Goal: Task Accomplishment & Management: Use online tool/utility

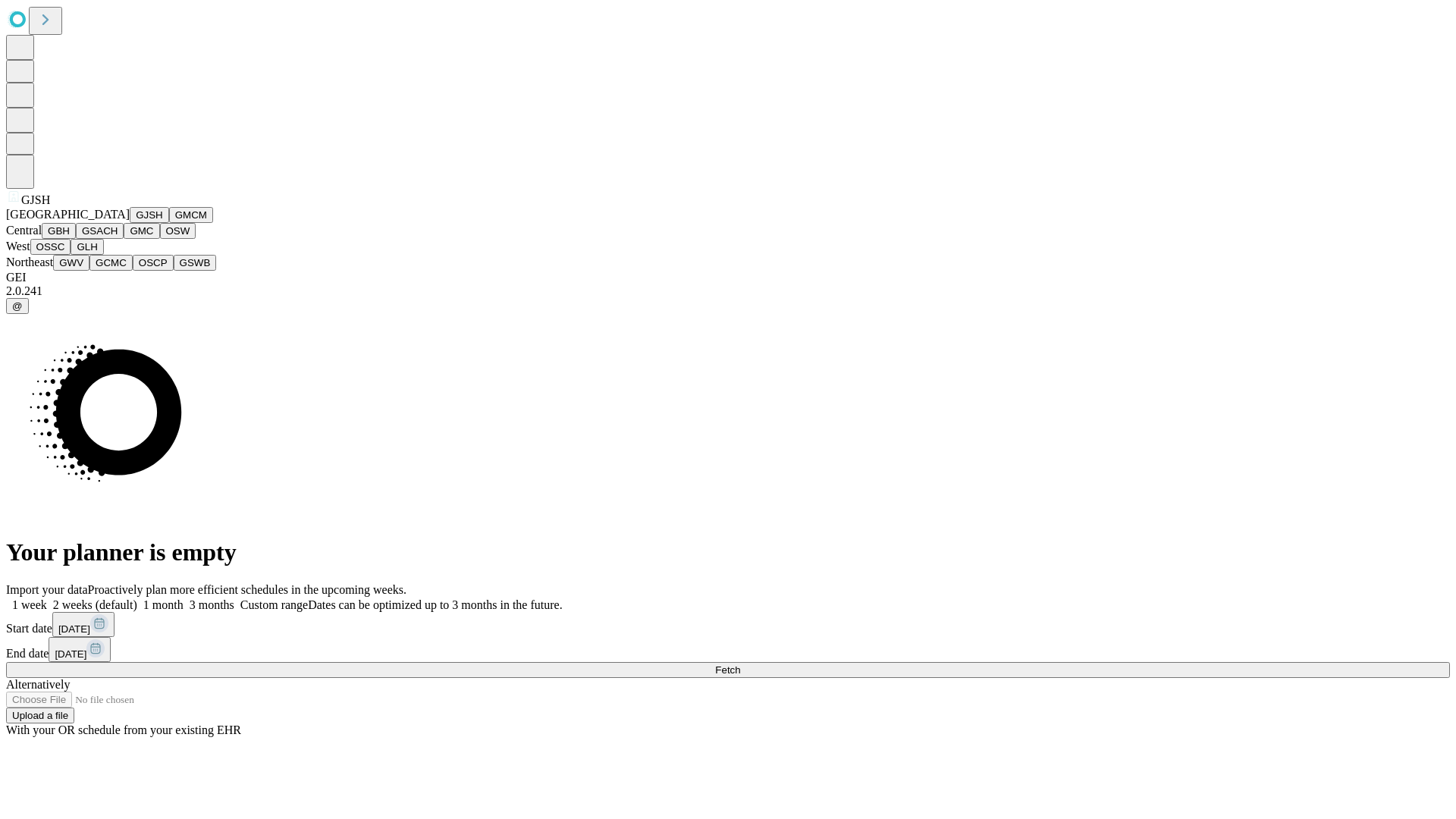
click at [130, 223] on button "GJSH" at bounding box center [149, 215] width 39 height 16
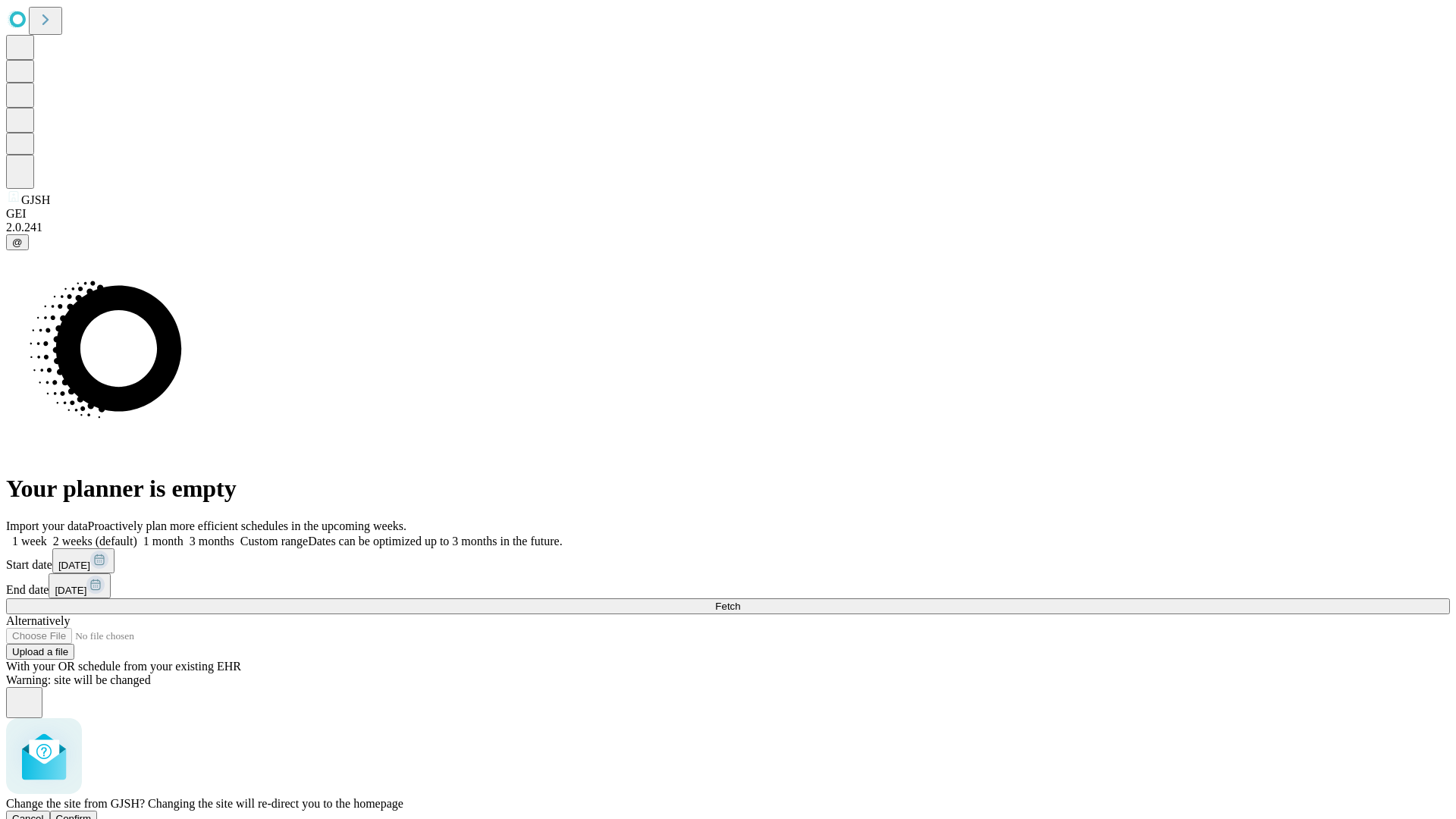
click at [92, 813] on span "Confirm" at bounding box center [73, 819] width 36 height 12
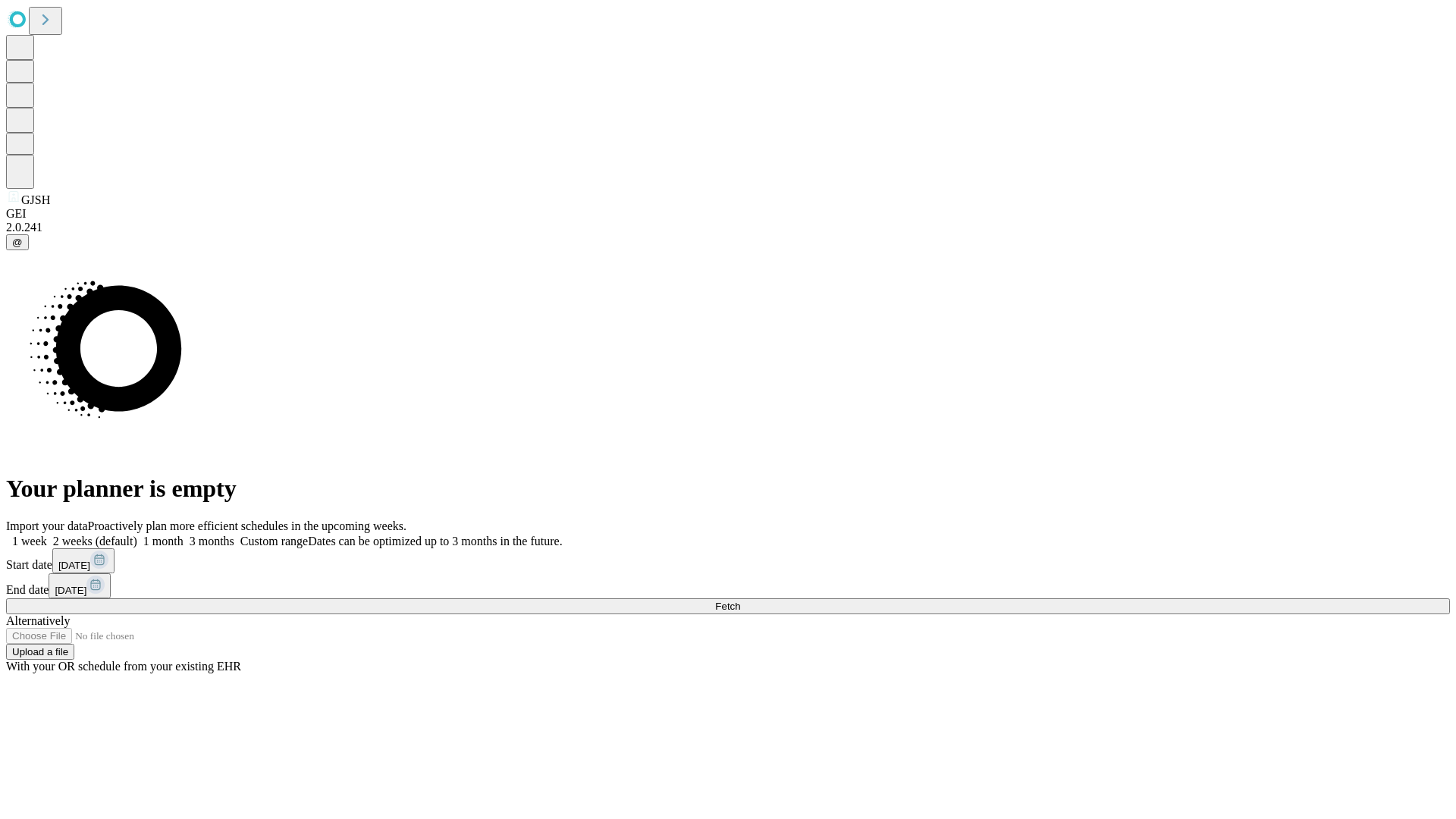
click at [184, 534] on label "1 month" at bounding box center [161, 540] width 47 height 12
click at [740, 601] on span "Fetch" at bounding box center [728, 607] width 25 height 12
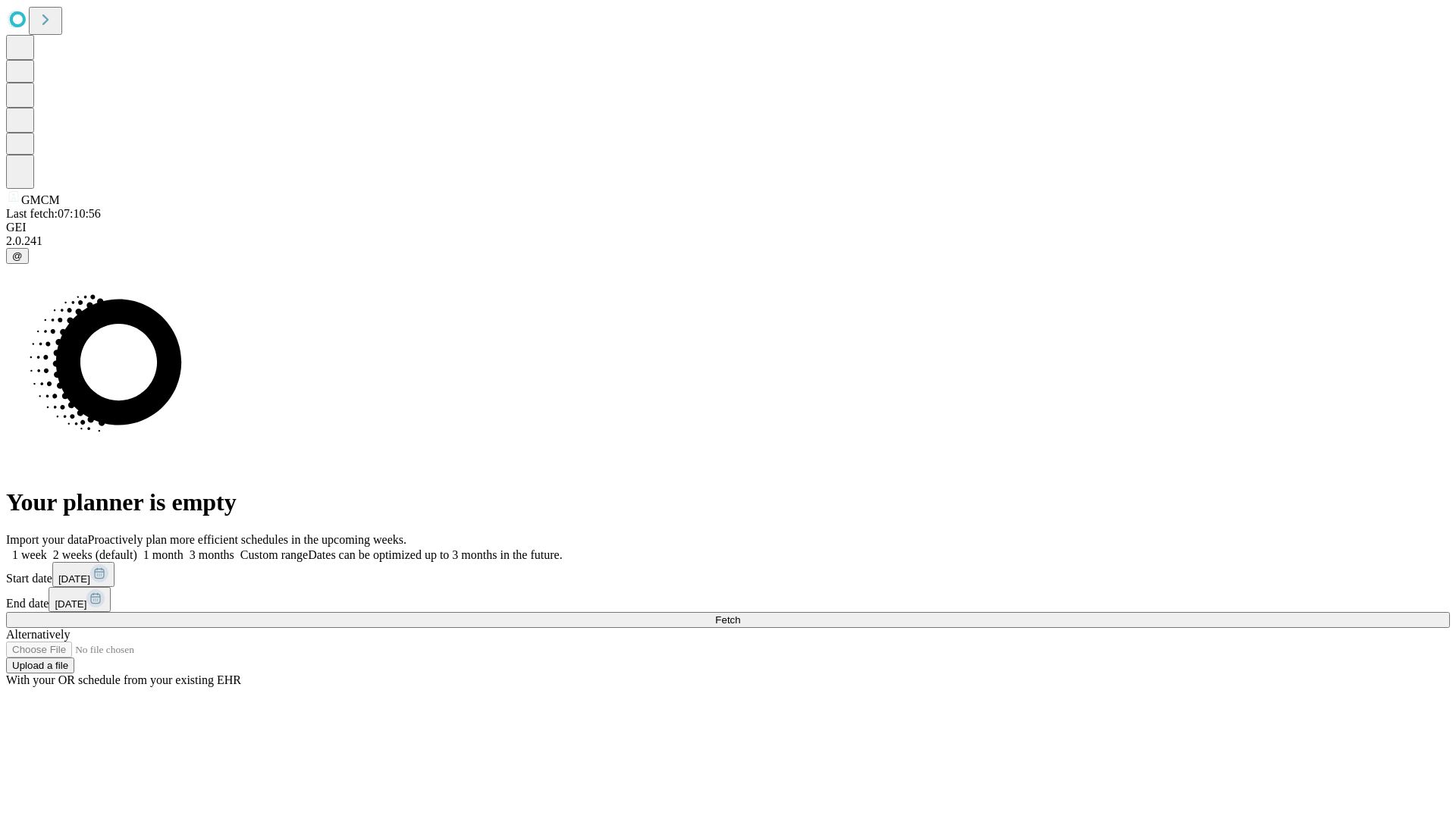
click at [184, 548] on label "1 month" at bounding box center [161, 554] width 47 height 12
click at [740, 614] on span "Fetch" at bounding box center [728, 620] width 25 height 12
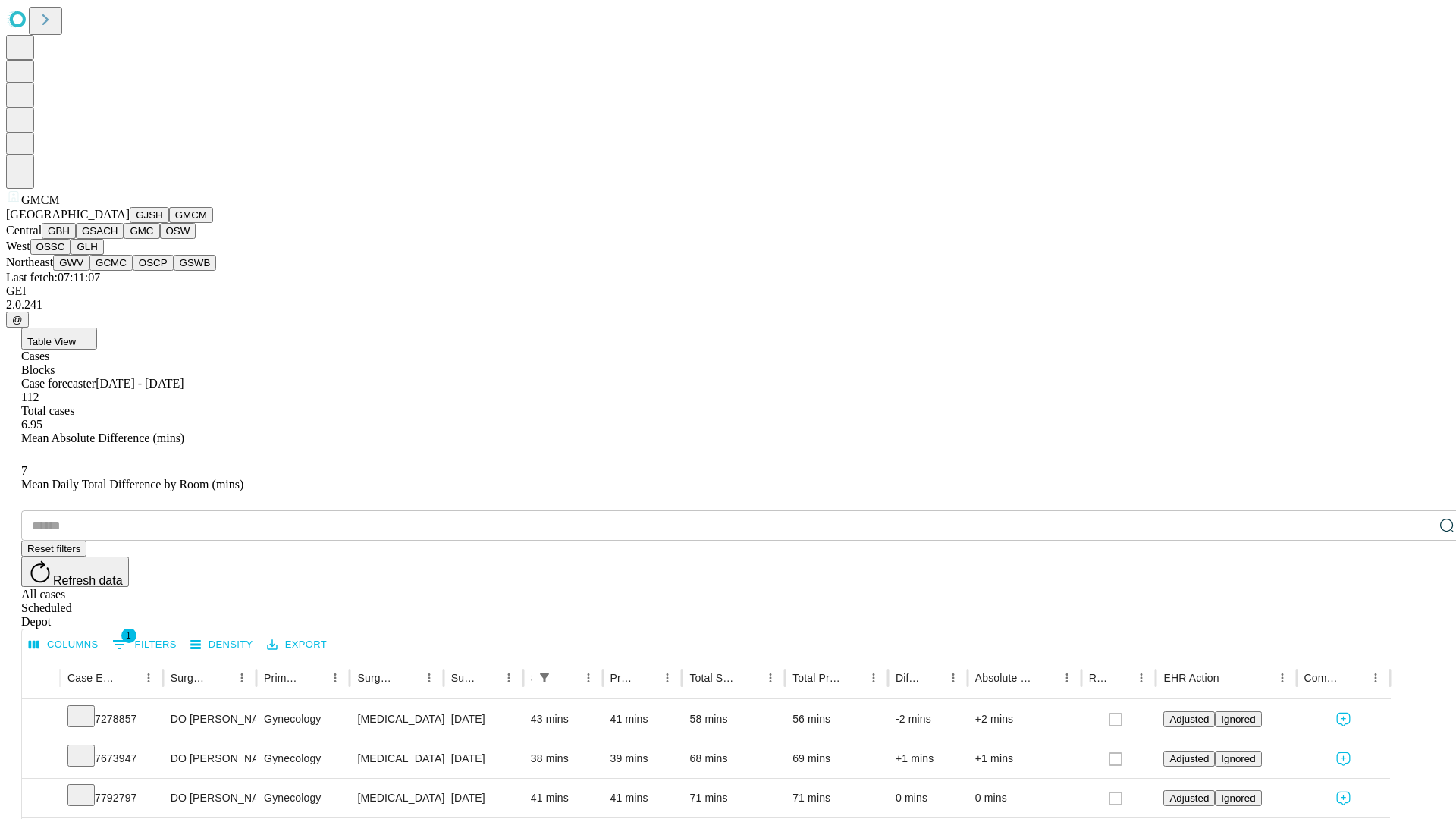
click at [76, 239] on button "GBH" at bounding box center [58, 231] width 34 height 16
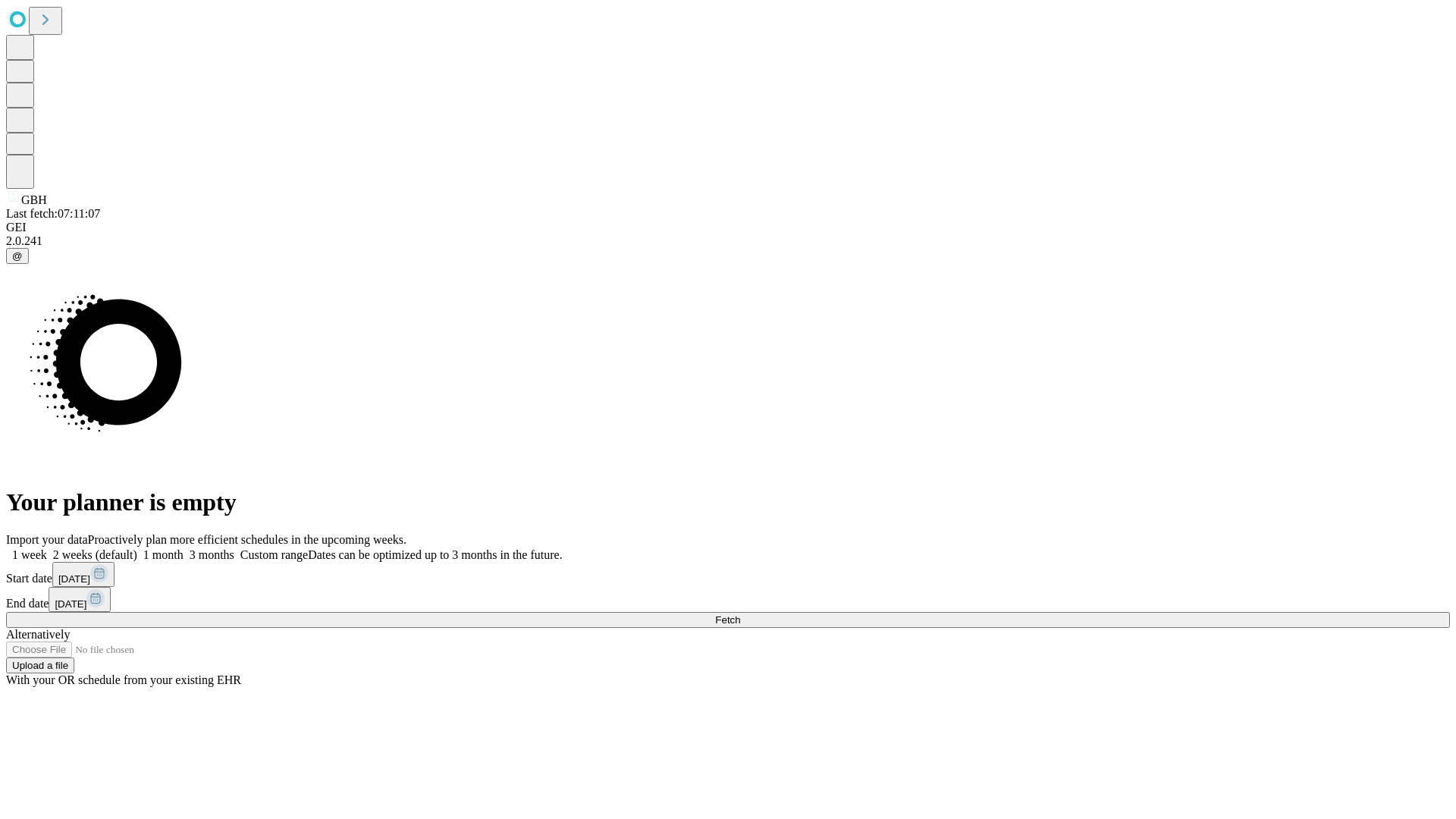
click at [740, 614] on span "Fetch" at bounding box center [728, 620] width 25 height 12
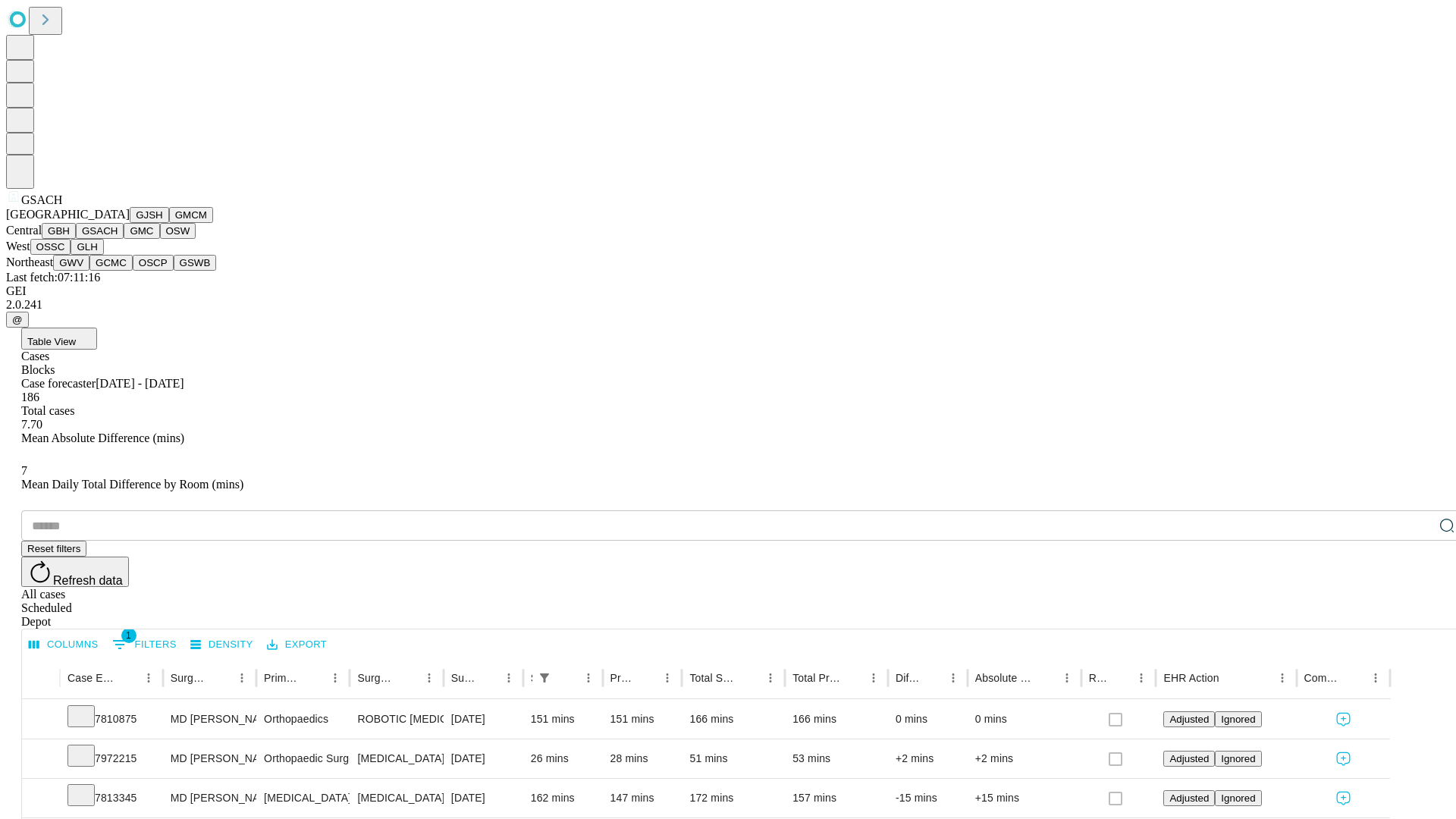
click at [124, 239] on button "GMC" at bounding box center [142, 231] width 36 height 16
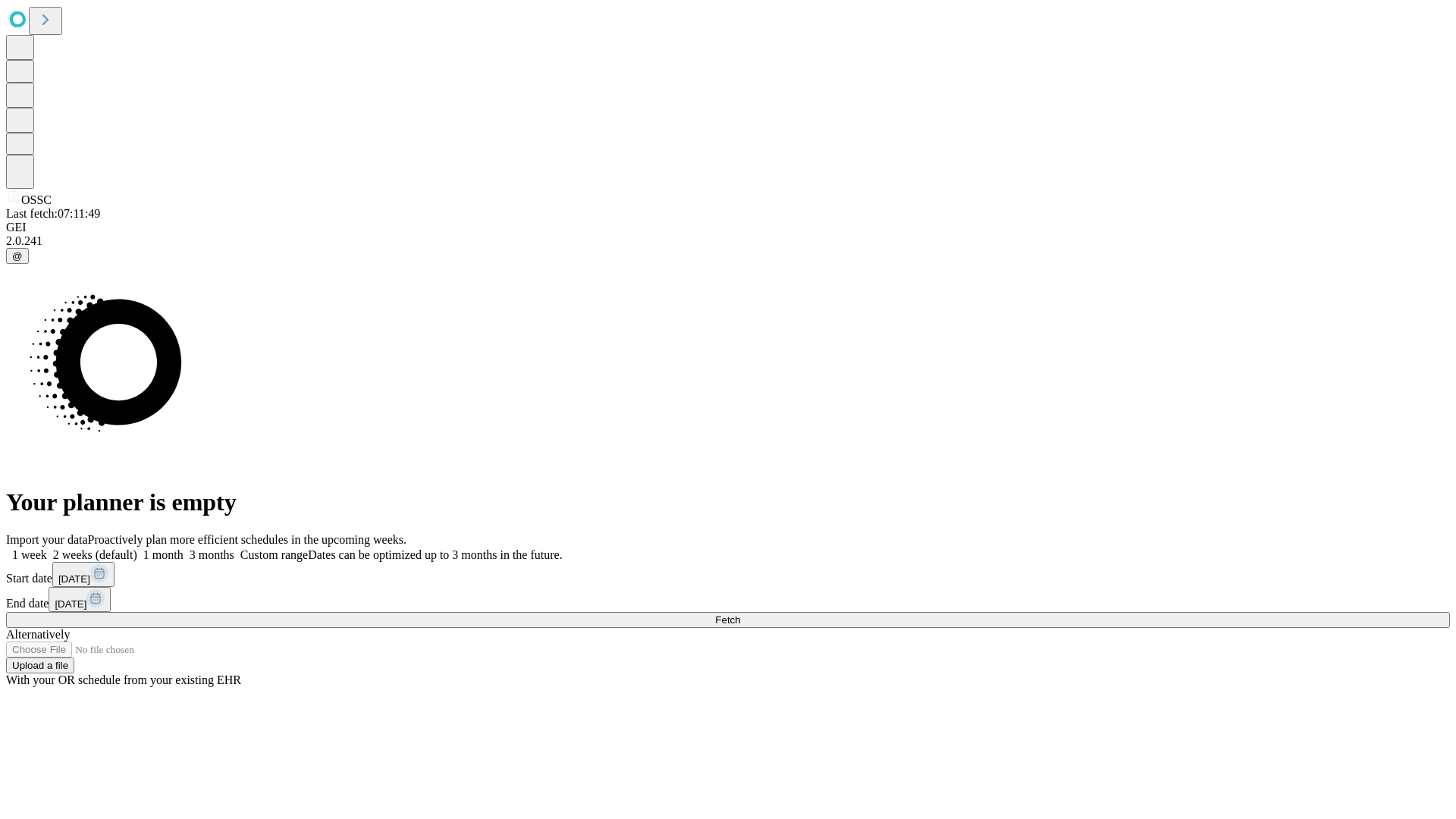
click at [740, 614] on span "Fetch" at bounding box center [728, 620] width 25 height 12
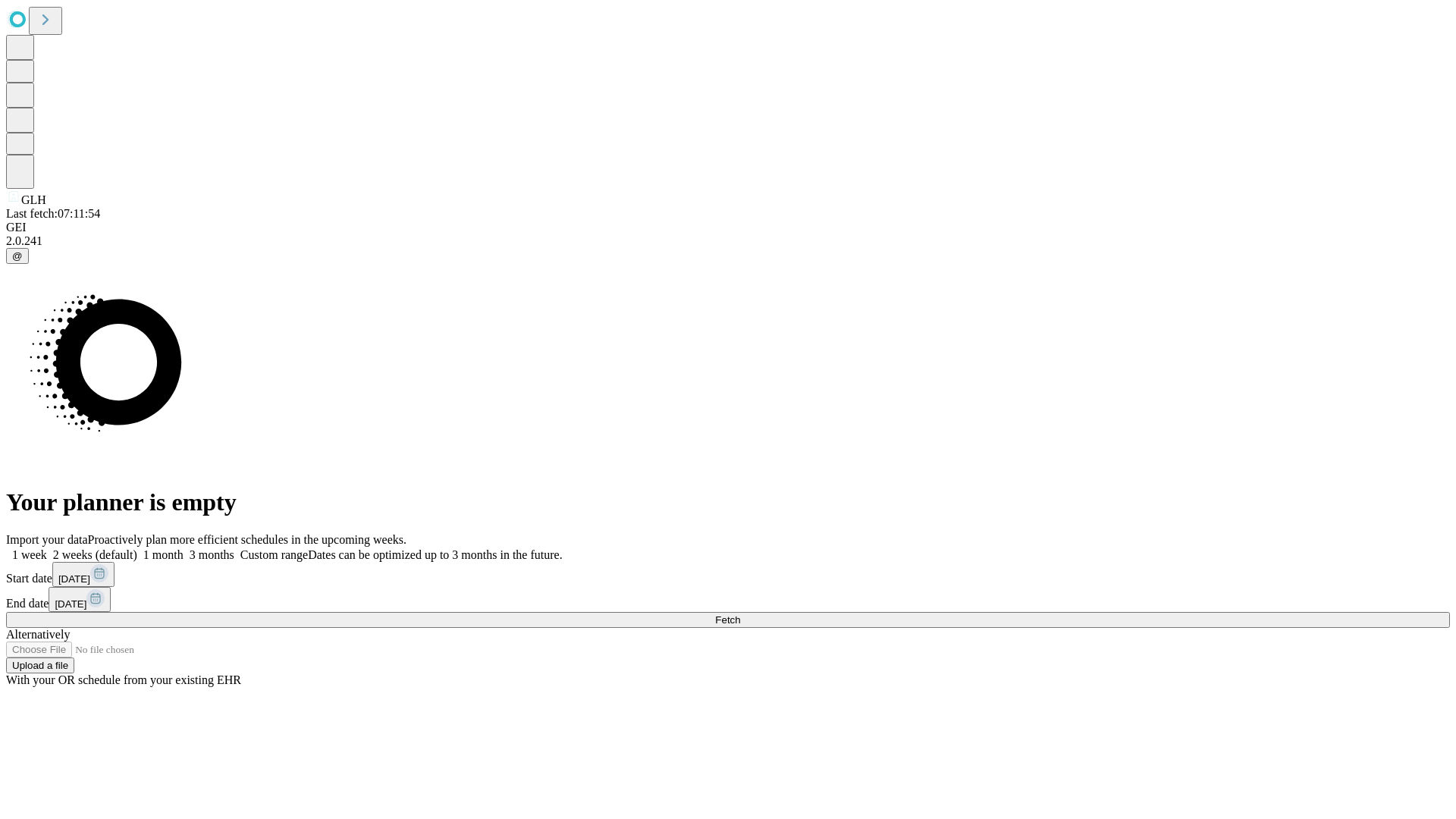
click at [184, 548] on label "1 month" at bounding box center [161, 554] width 47 height 12
click at [740, 614] on span "Fetch" at bounding box center [728, 620] width 25 height 12
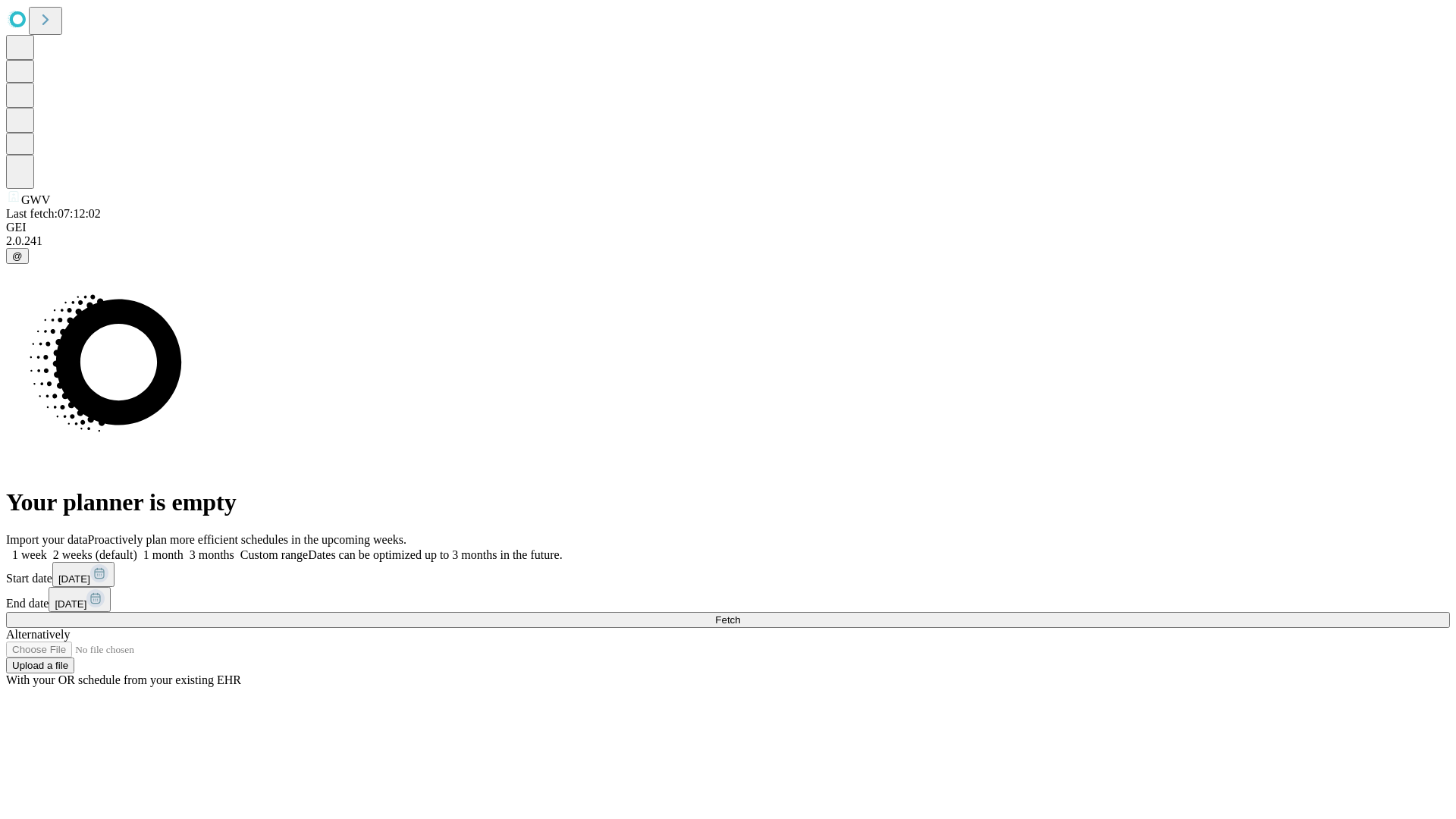
click at [184, 548] on label "1 month" at bounding box center [161, 554] width 47 height 12
click at [740, 614] on span "Fetch" at bounding box center [728, 620] width 25 height 12
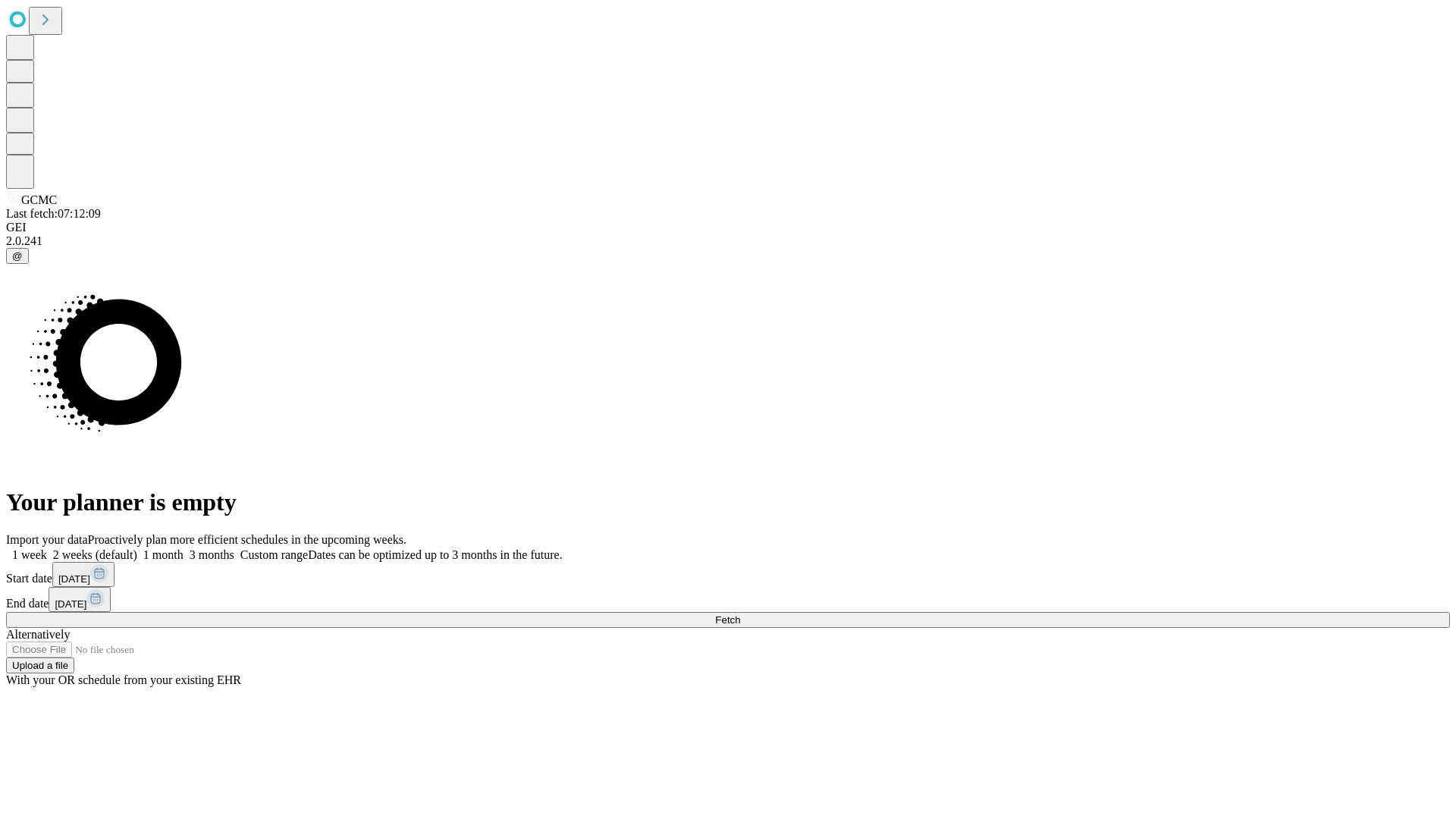
click at [184, 548] on label "1 month" at bounding box center [161, 554] width 47 height 12
click at [740, 614] on span "Fetch" at bounding box center [728, 620] width 25 height 12
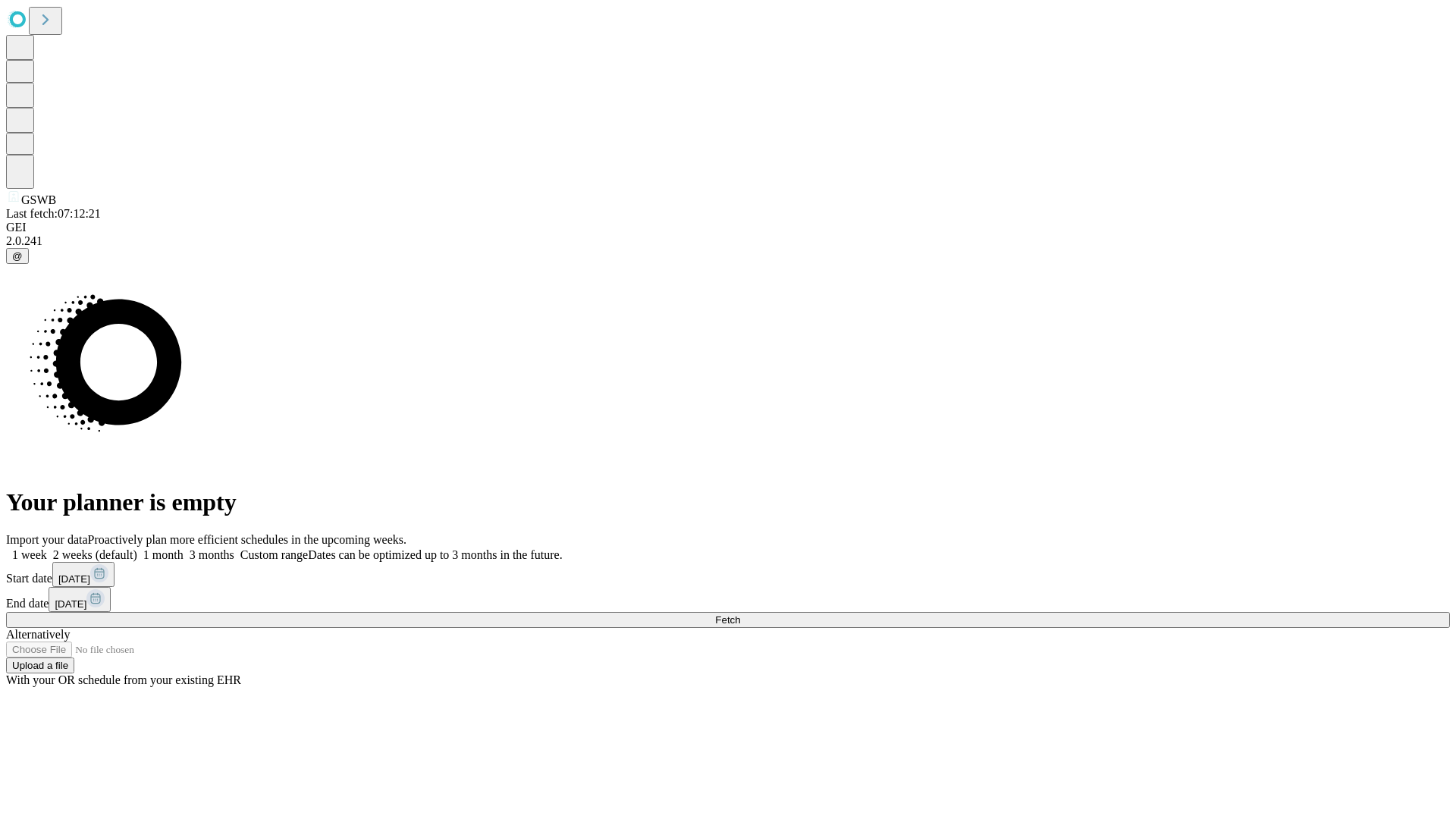
click at [184, 548] on label "1 month" at bounding box center [161, 554] width 47 height 12
click at [740, 614] on span "Fetch" at bounding box center [728, 620] width 25 height 12
